Goal: Use online tool/utility: Utilize a website feature to perform a specific function

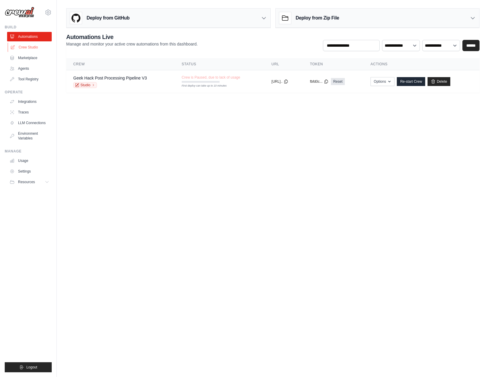
click at [30, 52] on link "Crew Studio" at bounding box center [30, 47] width 45 height 9
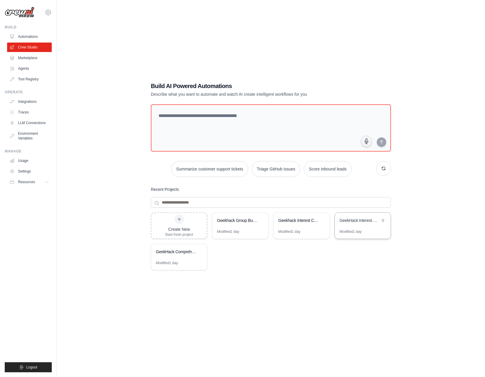
click at [359, 222] on div "GeekHack Interest Check Enrichment" at bounding box center [359, 221] width 41 height 6
click at [181, 255] on div "GeekHack Comprehensive Post Analysis Pipeline" at bounding box center [176, 252] width 41 height 7
click at [178, 226] on div "Create New Start fresh project" at bounding box center [179, 226] width 28 height 22
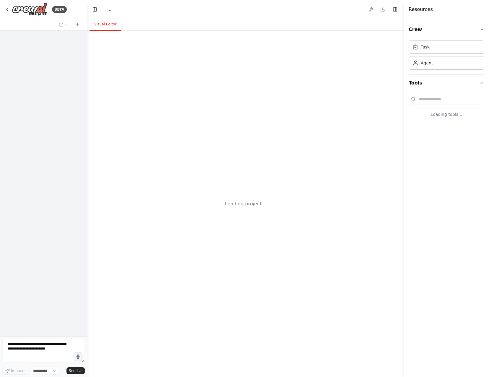
select select "****"
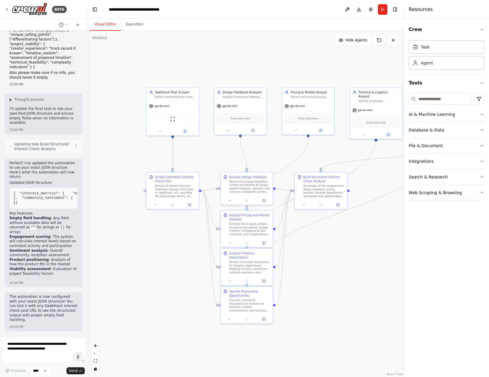
drag, startPoint x: 323, startPoint y: 290, endPoint x: 318, endPoint y: 278, distance: 12.7
click at [318, 278] on div ".deletable-edge-delete-btn { width: 20px; height: 20px; border: 0px solid #ffff…" at bounding box center [245, 204] width 317 height 346
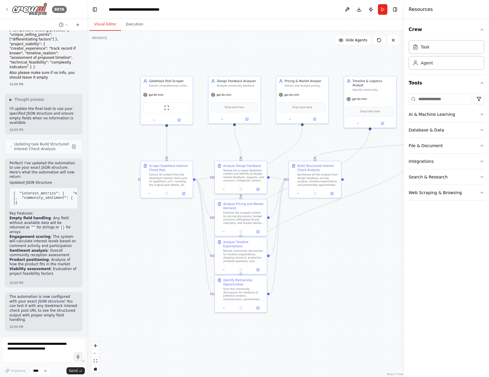
click at [12, 8] on img at bounding box center [29, 9] width 35 height 13
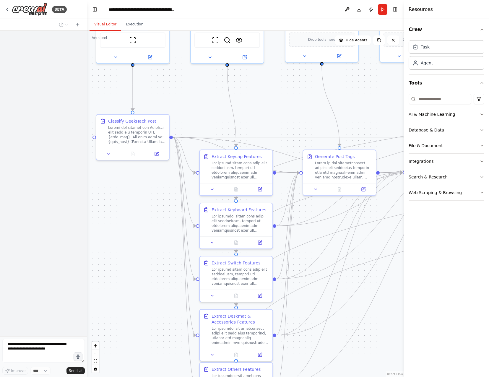
drag, startPoint x: 324, startPoint y: 155, endPoint x: 302, endPoint y: 106, distance: 53.9
click at [301, 105] on div ".deletable-edge-delete-btn { width: 20px; height: 20px; border: 0px solid #ffff…" at bounding box center [245, 204] width 317 height 346
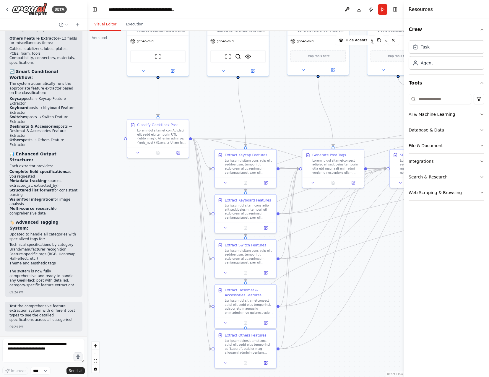
scroll to position [7104, 0]
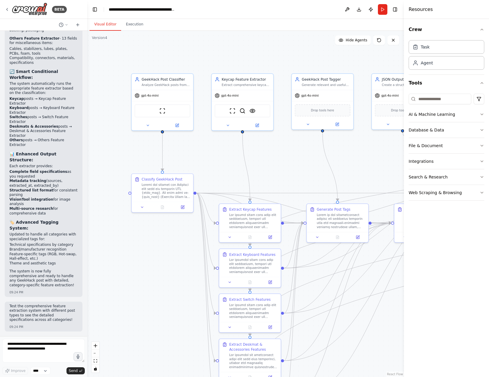
drag, startPoint x: 284, startPoint y: 144, endPoint x: 287, endPoint y: 183, distance: 39.5
click at [286, 183] on div ".deletable-edge-delete-btn { width: 20px; height: 20px; border: 0px solid #ffff…" at bounding box center [245, 204] width 317 height 346
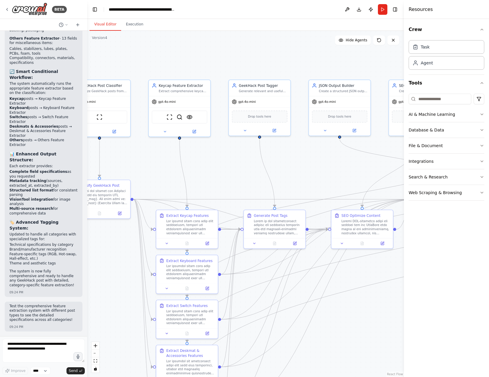
drag, startPoint x: 274, startPoint y: 168, endPoint x: 244, endPoint y: 168, distance: 30.4
click at [244, 168] on div ".deletable-edge-delete-btn { width: 20px; height: 20px; border: 0px solid #ffff…" at bounding box center [245, 204] width 317 height 346
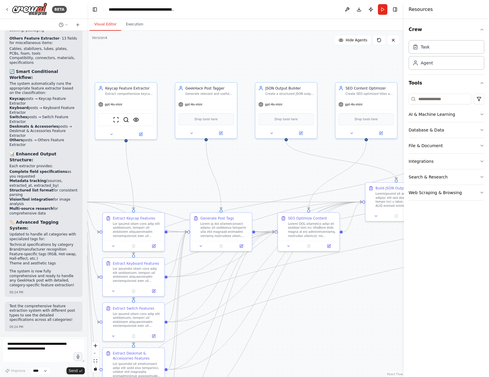
drag, startPoint x: 339, startPoint y: 173, endPoint x: 294, endPoint y: 173, distance: 44.9
click at [294, 173] on div ".deletable-edge-delete-btn { width: 20px; height: 20px; border: 0px solid #ffff…" at bounding box center [245, 204] width 317 height 346
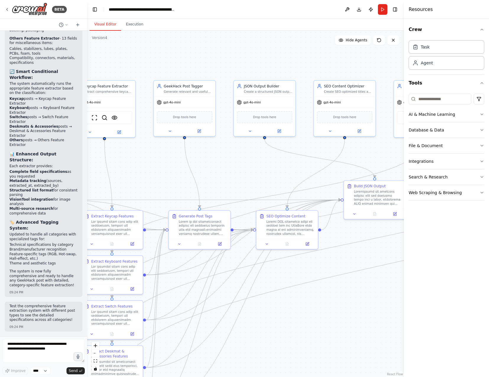
drag, startPoint x: 274, startPoint y: 172, endPoint x: 226, endPoint y: 171, distance: 47.6
click at [226, 171] on div ".deletable-edge-delete-btn { width: 20px; height: 20px; border: 0px solid #ffff…" at bounding box center [245, 204] width 317 height 346
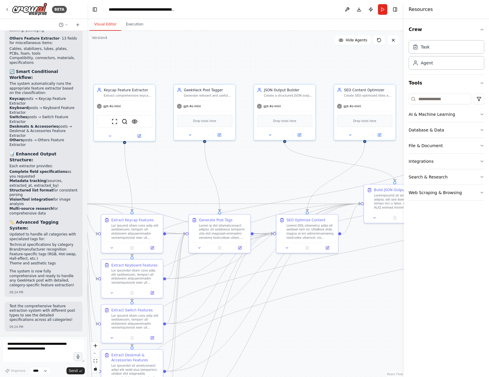
drag, startPoint x: 198, startPoint y: 172, endPoint x: 278, endPoint y: 176, distance: 79.9
click at [278, 176] on div ".deletable-edge-delete-btn { width: 20px; height: 20px; border: 0px solid #ffff…" at bounding box center [245, 204] width 317 height 346
click at [302, 137] on button at bounding box center [299, 134] width 28 height 6
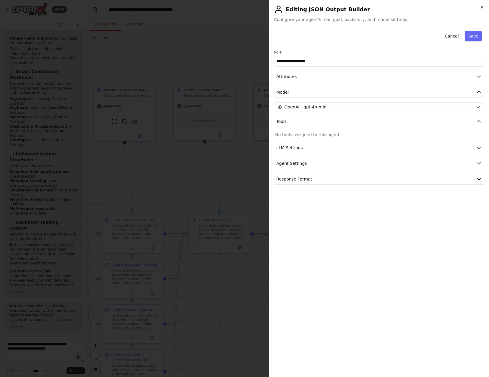
click at [211, 239] on div at bounding box center [244, 188] width 489 height 377
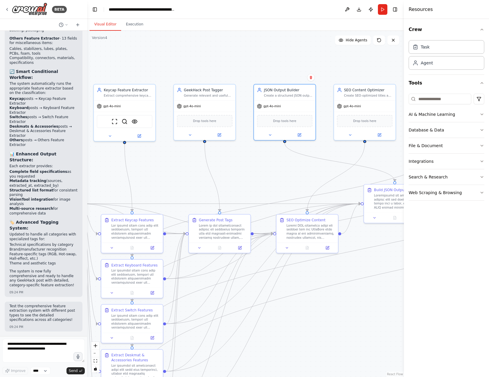
click at [218, 70] on div ".deletable-edge-delete-btn { width: 20px; height: 20px; border: 0px solid #ffff…" at bounding box center [245, 204] width 317 height 346
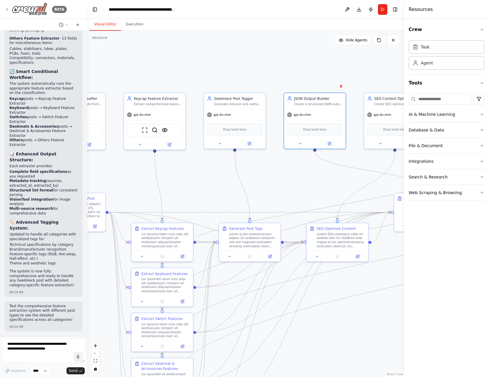
click at [27, 6] on img at bounding box center [29, 9] width 35 height 13
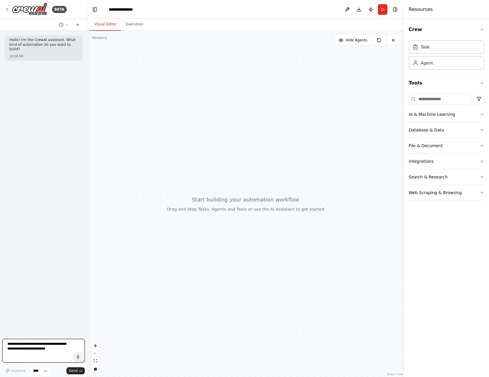
click at [21, 356] on textarea at bounding box center [43, 351] width 82 height 24
click at [44, 359] on textarea "**********" at bounding box center [43, 351] width 82 height 24
paste textarea "**********"
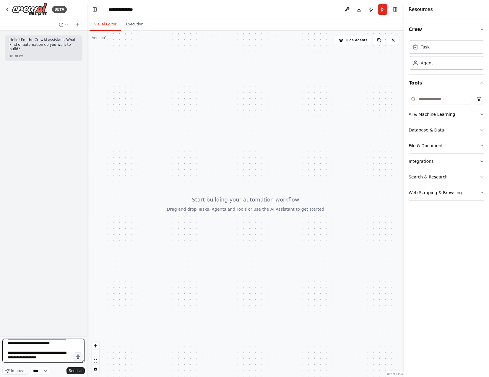
type textarea "**********"
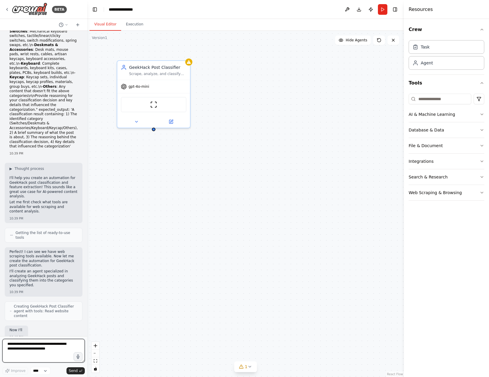
scroll to position [146, 0]
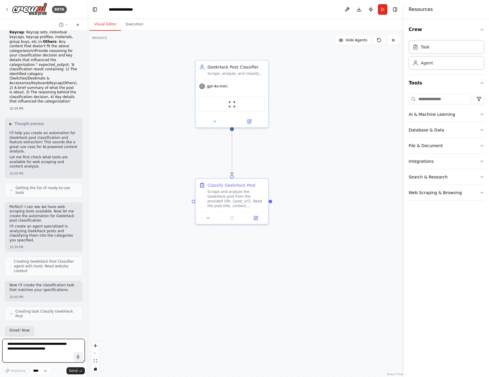
drag, startPoint x: 200, startPoint y: 259, endPoint x: 279, endPoint y: 259, distance: 78.3
click at [279, 259] on div ".deletable-edge-delete-btn { width: 20px; height: 20px; border: 0px solid #ffff…" at bounding box center [245, 204] width 317 height 346
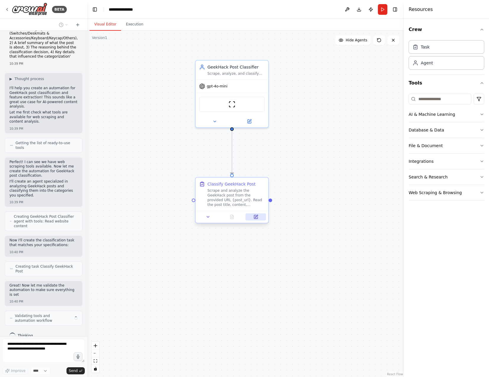
scroll to position [196, 0]
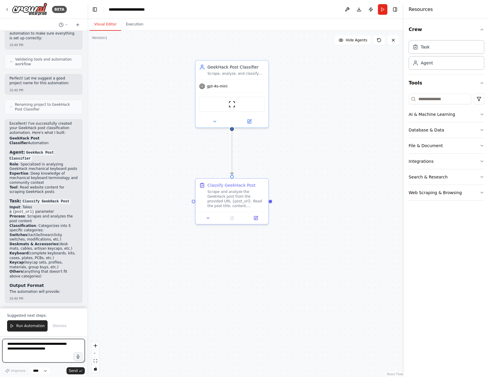
click at [35, 349] on textarea at bounding box center [43, 351] width 82 height 24
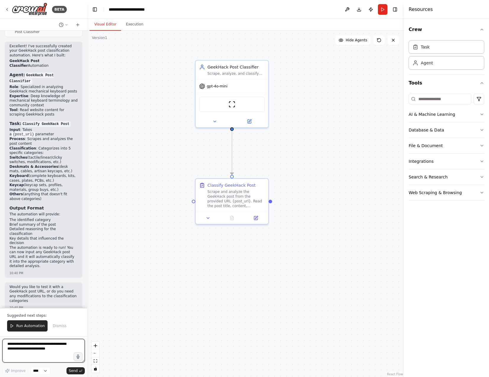
scroll to position [530, 0]
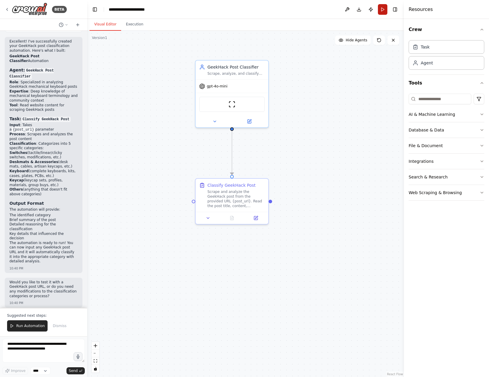
click at [380, 9] on button "Run" at bounding box center [382, 9] width 9 height 11
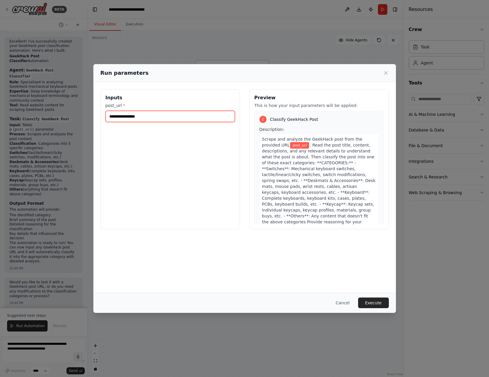
click at [132, 114] on input "post_url *" at bounding box center [170, 116] width 129 height 11
paste input "**********"
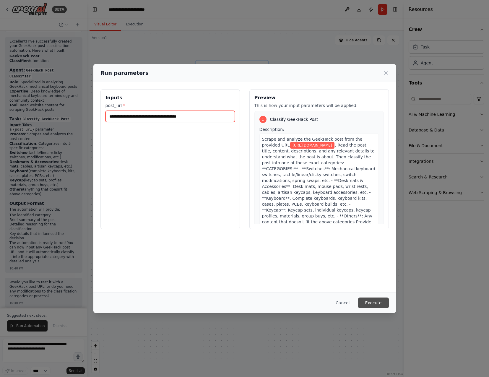
type input "**********"
click at [382, 304] on button "Execute" at bounding box center [373, 303] width 31 height 11
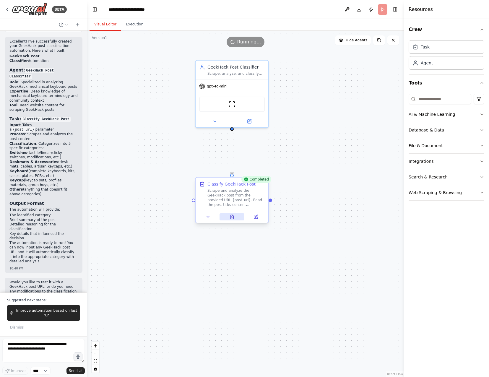
click at [232, 213] on button at bounding box center [232, 216] width 25 height 7
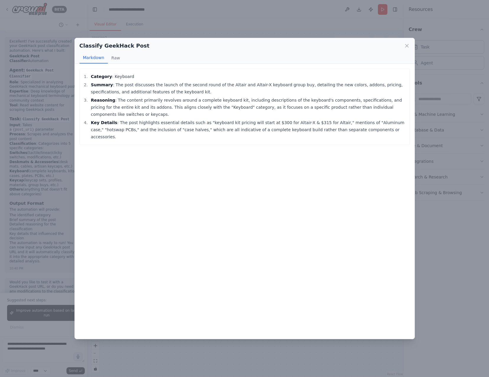
click at [442, 239] on div "Classify GeekHack Post Markdown Raw Category : Keyboard Summary : The post disc…" at bounding box center [244, 188] width 489 height 377
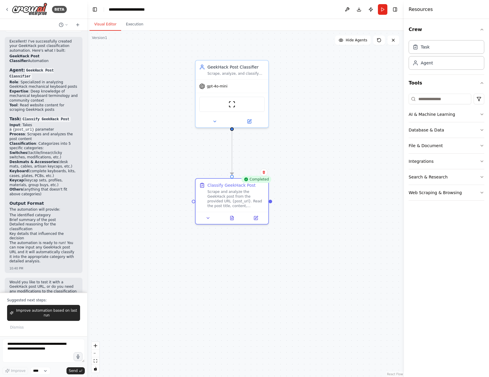
scroll to position [545, 0]
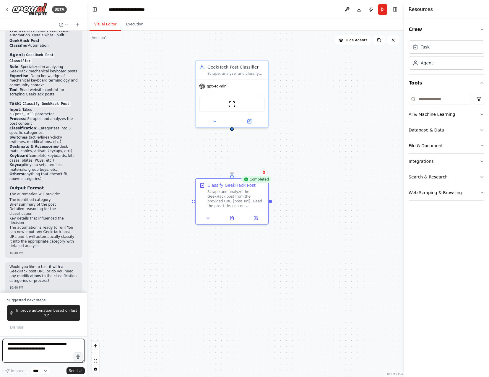
click at [39, 349] on textarea at bounding box center [43, 351] width 82 height 24
paste textarea "**********"
type textarea "**********"
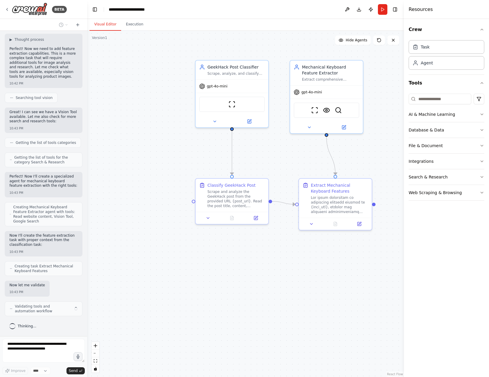
scroll to position [1303, 0]
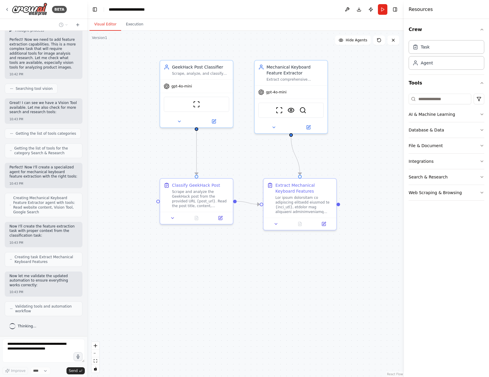
click at [315, 326] on div ".deletable-edge-delete-btn { width: 20px; height: 20px; border: 0px solid #ffff…" at bounding box center [245, 204] width 317 height 346
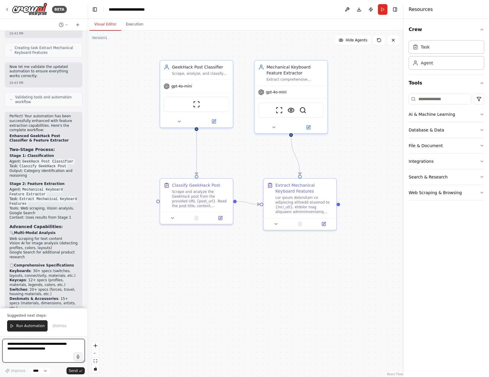
scroll to position [1633, 0]
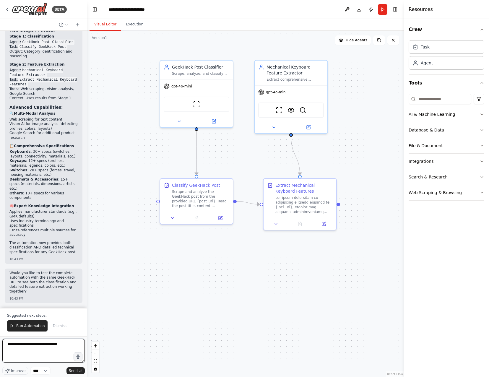
paste textarea "**********"
type textarea "**********"
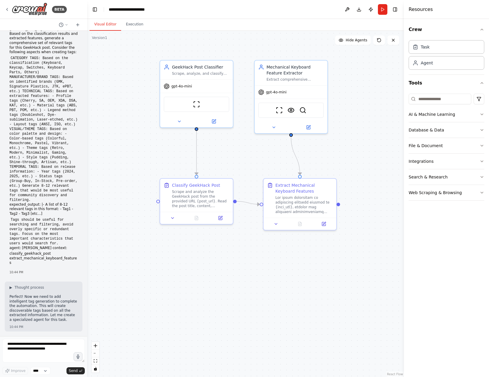
scroll to position [1987, 0]
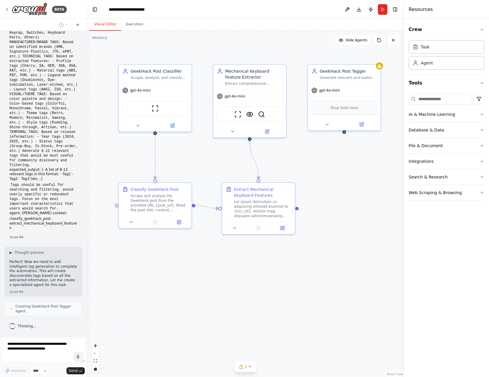
drag, startPoint x: 355, startPoint y: 296, endPoint x: 313, endPoint y: 300, distance: 41.6
click at [313, 300] on div ".deletable-edge-delete-btn { width: 20px; height: 20px; border: 0px solid #ffff…" at bounding box center [245, 204] width 317 height 346
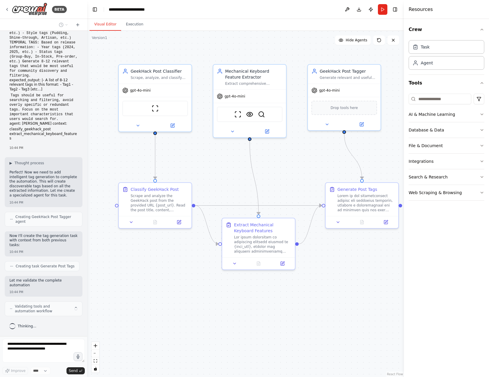
scroll to position [2077, 0]
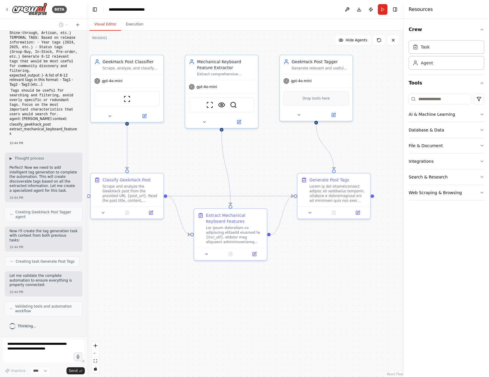
drag, startPoint x: 276, startPoint y: 308, endPoint x: 269, endPoint y: 296, distance: 14.2
click at [269, 296] on div ".deletable-edge-delete-btn { width: 20px; height: 20px; border: 0px solid #ffff…" at bounding box center [245, 204] width 317 height 346
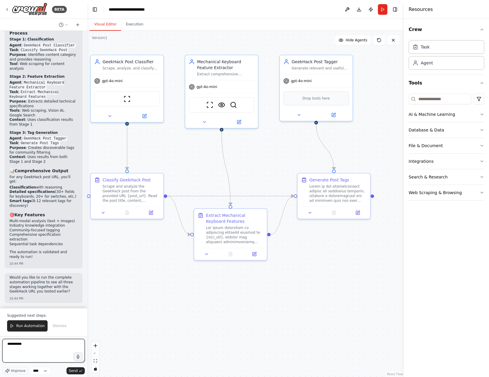
scroll to position [2461, 0]
paste textarea "**********"
type textarea "**********"
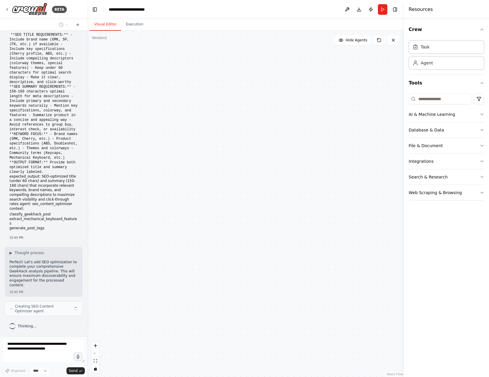
scroll to position [2807, 0]
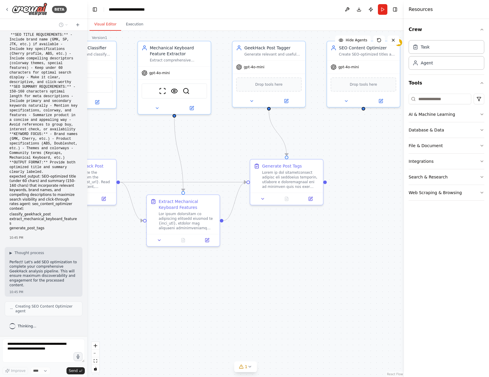
drag, startPoint x: 304, startPoint y: 309, endPoint x: 281, endPoint y: 295, distance: 27.3
click at [281, 295] on div ".deletable-edge-delete-btn { width: 20px; height: 20px; border: 0px solid #ffff…" at bounding box center [245, 204] width 317 height 346
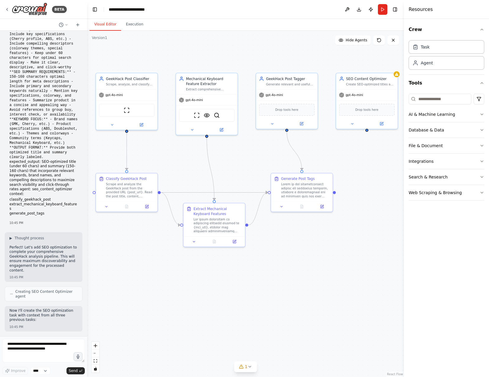
drag, startPoint x: 291, startPoint y: 293, endPoint x: 303, endPoint y: 289, distance: 13.5
click at [303, 289] on div ".deletable-edge-delete-btn { width: 20px; height: 20px; border: 0px solid #ffff…" at bounding box center [245, 204] width 317 height 346
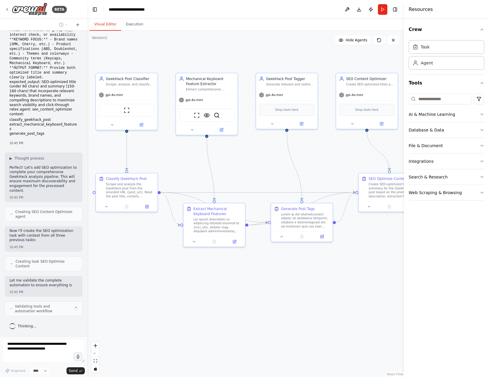
scroll to position [2906, 0]
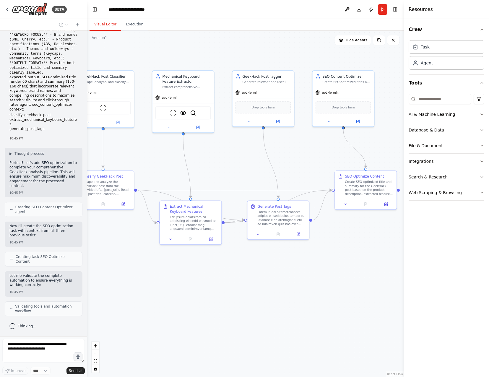
drag, startPoint x: 351, startPoint y: 322, endPoint x: 329, endPoint y: 320, distance: 22.5
click at [329, 320] on div ".deletable-edge-delete-btn { width: 20px; height: 20px; border: 0px solid #ffff…" at bounding box center [245, 204] width 317 height 346
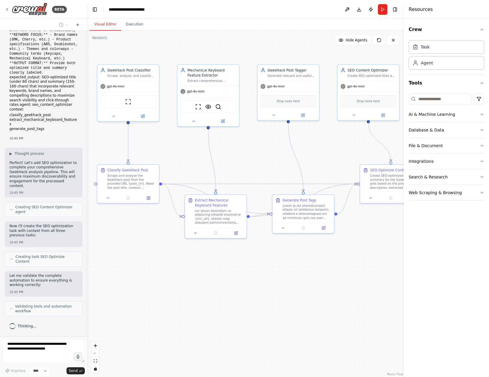
drag, startPoint x: 362, startPoint y: 257, endPoint x: 357, endPoint y: 258, distance: 4.6
click at [357, 258] on div ".deletable-edge-delete-btn { width: 20px; height: 20px; border: 0px solid #ffff…" at bounding box center [245, 204] width 317 height 346
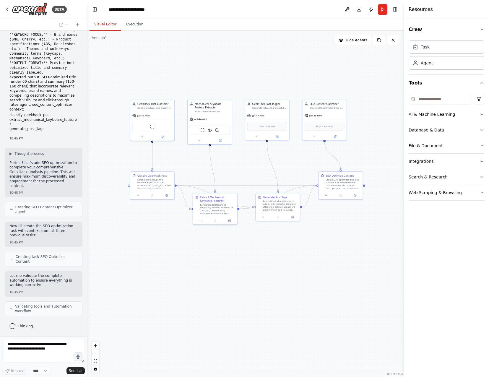
drag, startPoint x: 355, startPoint y: 269, endPoint x: 317, endPoint y: 249, distance: 42.6
click at [317, 249] on div ".deletable-edge-delete-btn { width: 20px; height: 20px; border: 0px solid #ffff…" at bounding box center [245, 204] width 317 height 346
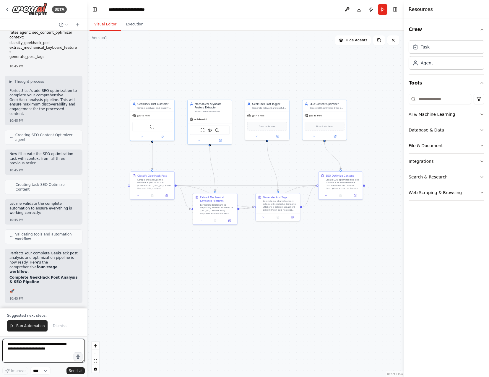
click at [53, 354] on textarea at bounding box center [43, 351] width 82 height 24
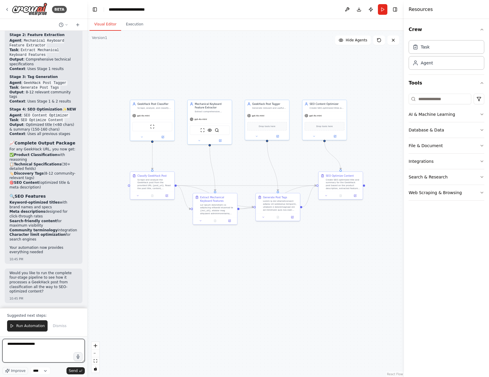
scroll to position [3283, 0]
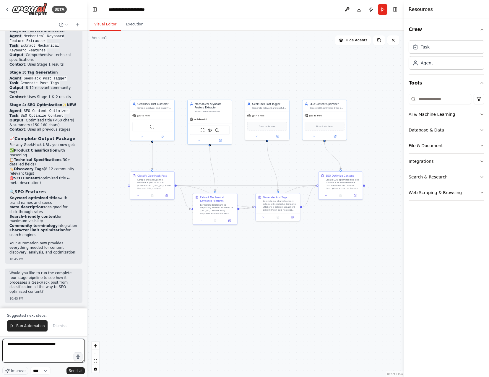
paste textarea "**********"
type textarea "**********"
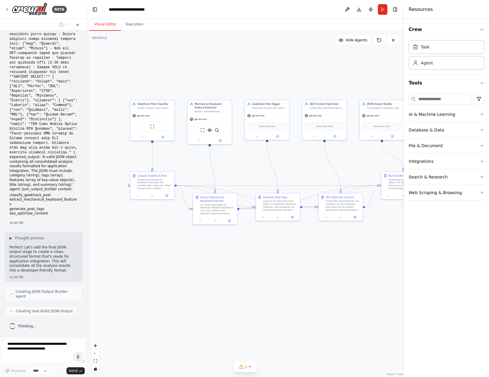
scroll to position [3744, 0]
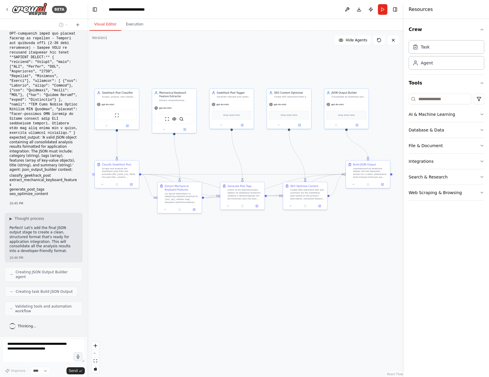
drag, startPoint x: 318, startPoint y: 262, endPoint x: 289, endPoint y: 253, distance: 29.5
click at [289, 253] on div ".deletable-edge-delete-btn { width: 20px; height: 20px; border: 0px solid #ffff…" at bounding box center [245, 204] width 317 height 346
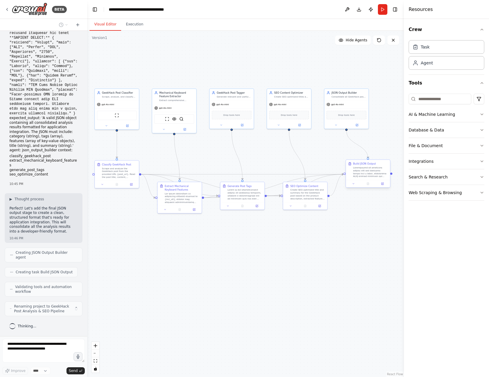
scroll to position [3763, 0]
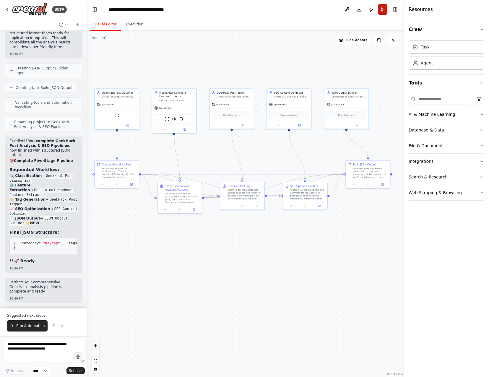
click at [380, 11] on button "Run" at bounding box center [382, 9] width 9 height 11
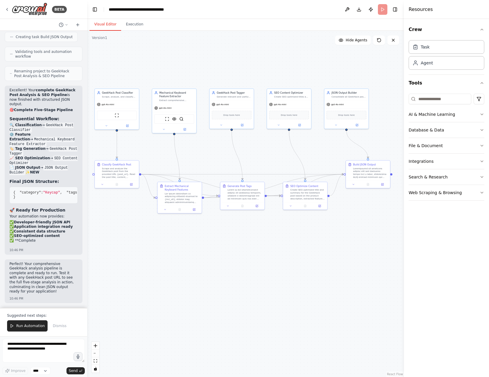
scroll to position [4043, 0]
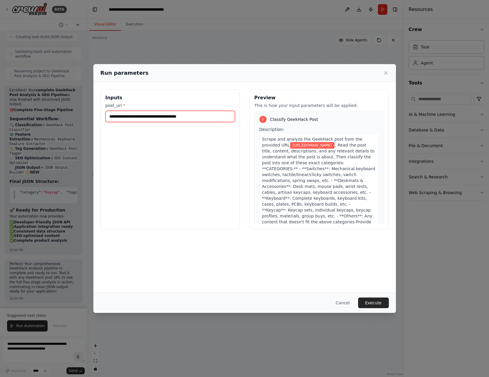
click at [197, 112] on input "**********" at bounding box center [170, 116] width 129 height 11
click at [378, 305] on button "Execute" at bounding box center [373, 303] width 31 height 11
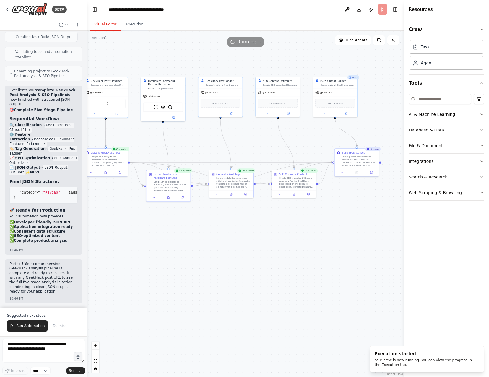
drag, startPoint x: 373, startPoint y: 252, endPoint x: 362, endPoint y: 240, distance: 16.7
click at [362, 240] on div ".deletable-edge-delete-btn { width: 20px; height: 20px; border: 0px solid #ffff…" at bounding box center [245, 204] width 317 height 346
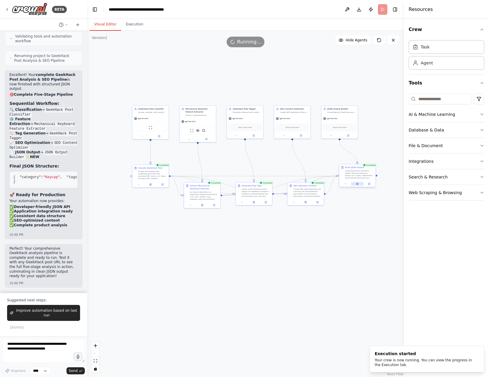
click at [356, 183] on icon at bounding box center [357, 184] width 2 height 2
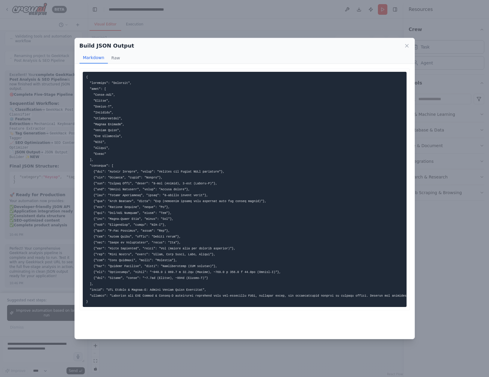
drag, startPoint x: 119, startPoint y: 169, endPoint x: 194, endPoint y: 175, distance: 75.3
click at [191, 175] on pre at bounding box center [245, 189] width 324 height 235
click at [194, 175] on pre at bounding box center [245, 189] width 324 height 235
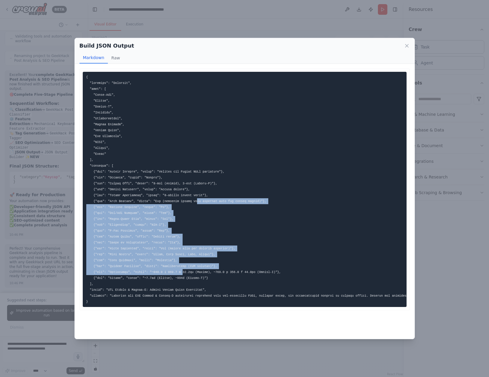
drag, startPoint x: 184, startPoint y: 205, endPoint x: 199, endPoint y: 199, distance: 16.1
click at [199, 199] on pre at bounding box center [245, 189] width 324 height 235
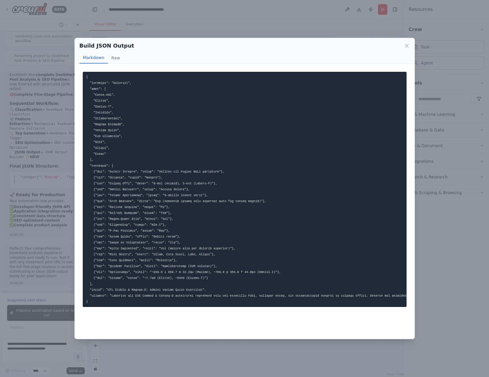
click at [206, 361] on div "Build JSON Output Markdown Raw ... Show more Not valid JSON" at bounding box center [244, 188] width 489 height 377
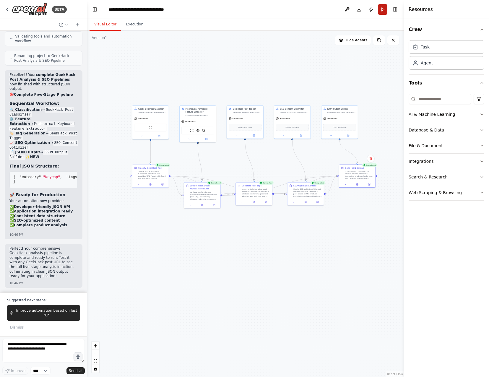
click at [383, 12] on button "Run" at bounding box center [382, 9] width 9 height 11
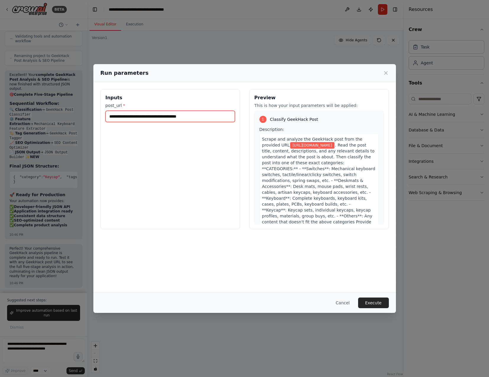
drag, startPoint x: 112, startPoint y: 119, endPoint x: 304, endPoint y: 129, distance: 191.9
click at [304, 129] on div "**********" at bounding box center [245, 159] width 289 height 140
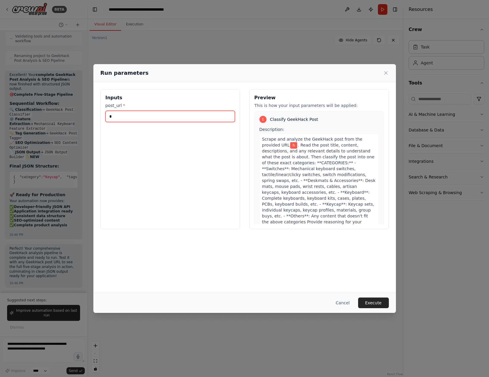
paste input "**********"
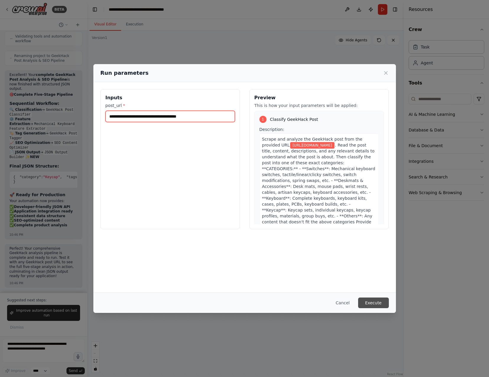
type input "**********"
click at [380, 306] on button "Execute" at bounding box center [373, 303] width 31 height 11
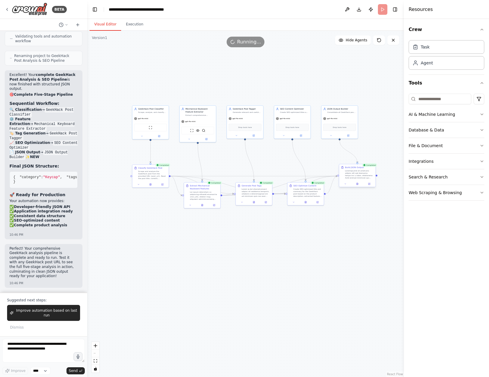
click at [359, 181] on div at bounding box center [357, 184] width 36 height 6
click at [359, 183] on button at bounding box center [357, 184] width 12 height 4
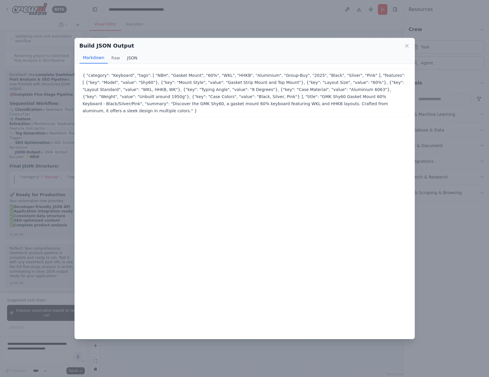
click at [132, 54] on button "JSON" at bounding box center [132, 57] width 17 height 11
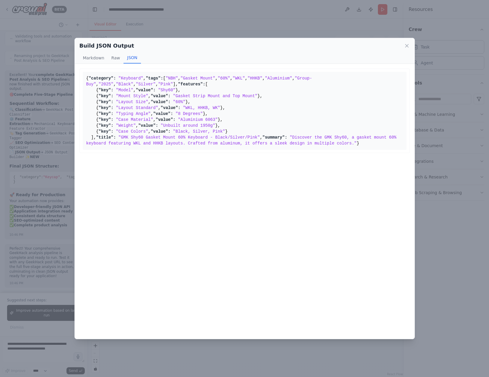
scroll to position [61, 0]
click at [277, 358] on div "Build JSON Output Markdown Raw JSON { "category": "Keyboard", "tags": [ "NBH", …" at bounding box center [244, 188] width 489 height 377
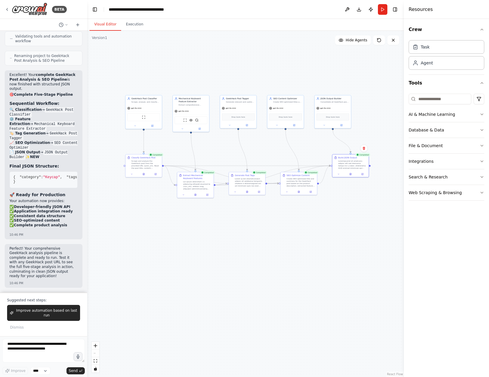
click at [347, 192] on div ".deletable-edge-delete-btn { width: 20px; height: 20px; border: 0px solid #ffff…" at bounding box center [245, 204] width 317 height 346
click at [41, 343] on textarea at bounding box center [43, 351] width 82 height 24
click at [55, 346] on textarea "**********" at bounding box center [43, 351] width 82 height 24
type textarea "**********"
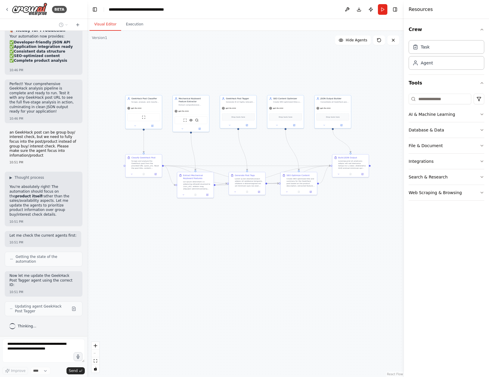
scroll to position [4242, 0]
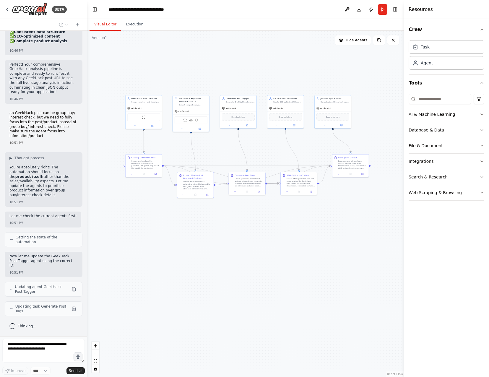
click at [173, 311] on div ".deletable-edge-delete-btn { width: 20px; height: 20px; border: 0px solid #ffff…" at bounding box center [245, 204] width 317 height 346
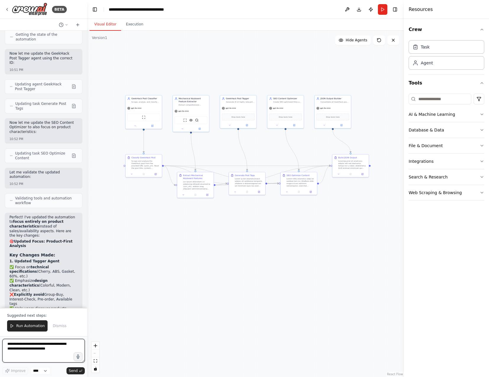
scroll to position [4684, 0]
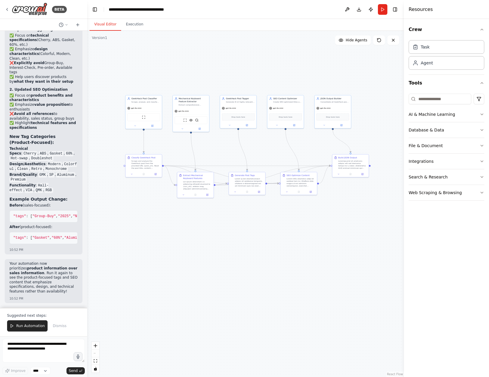
click at [254, 297] on div ".deletable-edge-delete-btn { width: 20px; height: 20px; border: 0px solid #ffff…" at bounding box center [245, 204] width 317 height 346
click at [379, 10] on button "Run" at bounding box center [382, 9] width 9 height 11
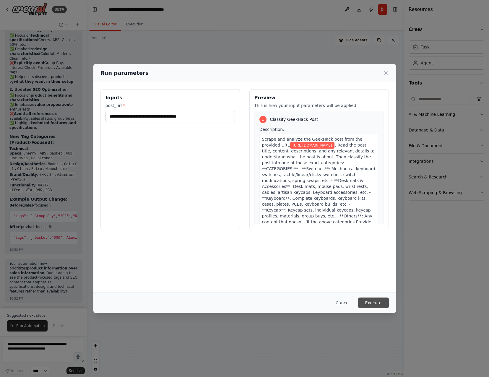
click at [374, 302] on button "Execute" at bounding box center [373, 303] width 31 height 11
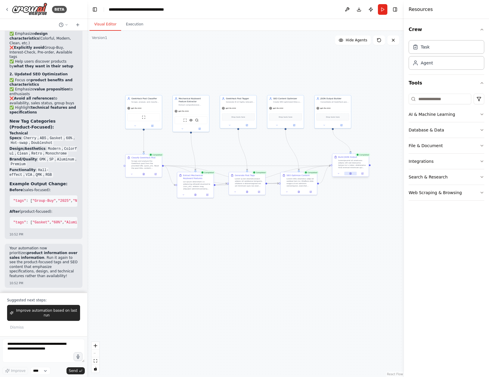
click at [351, 172] on button at bounding box center [350, 174] width 12 height 4
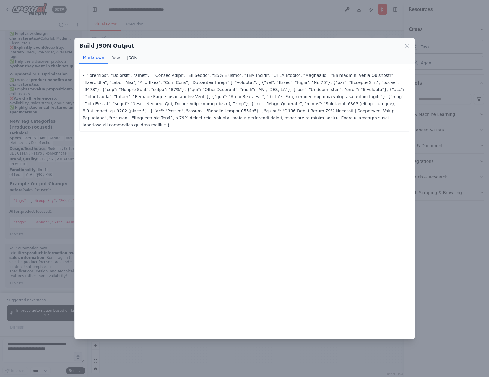
click at [129, 59] on button "JSON" at bounding box center [132, 57] width 17 height 11
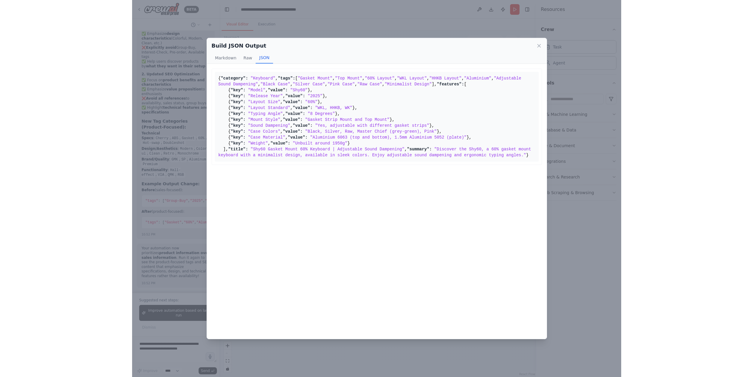
scroll to position [114, 0]
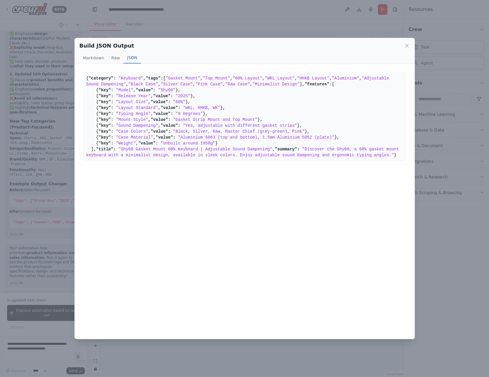
click at [348, 358] on div "Build JSON Output Markdown Raw JSON ... Show more { "category": "Keyboard" , "t…" at bounding box center [244, 188] width 489 height 377
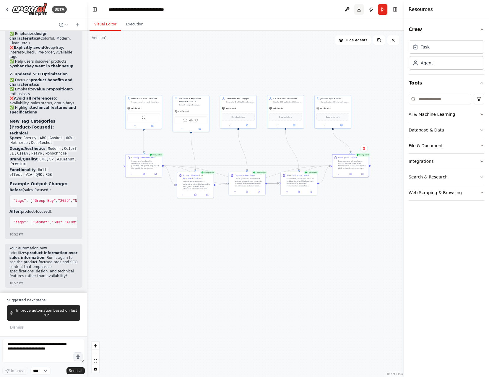
click at [359, 8] on button "Download" at bounding box center [358, 9] width 9 height 11
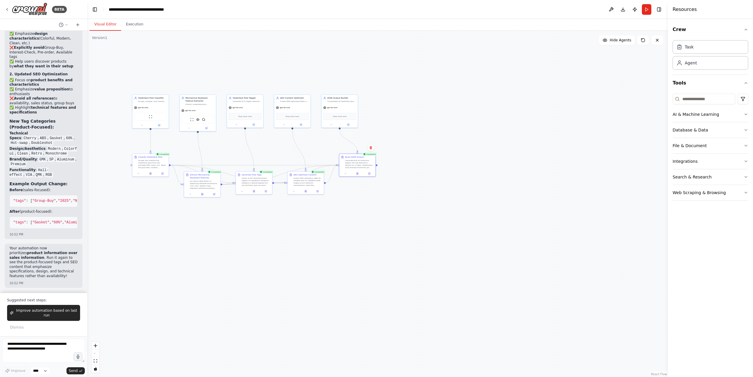
drag, startPoint x: 435, startPoint y: 116, endPoint x: 496, endPoint y: 107, distance: 62.5
click at [489, 107] on div ".deletable-edge-delete-btn { width: 20px; height: 20px; border: 0px solid #ffff…" at bounding box center [377, 204] width 581 height 346
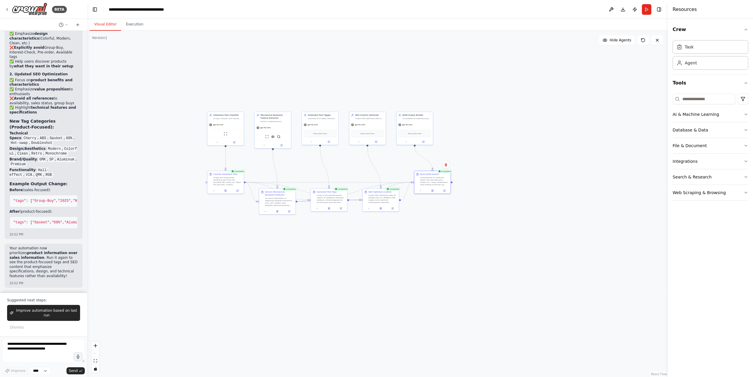
drag, startPoint x: 508, startPoint y: 124, endPoint x: 520, endPoint y: 148, distance: 26.4
click at [489, 147] on div ".deletable-edge-delete-btn { width: 20px; height: 20px; border: 0px solid #ffff…" at bounding box center [377, 204] width 581 height 346
